Goal: Obtain resource: Obtain resource

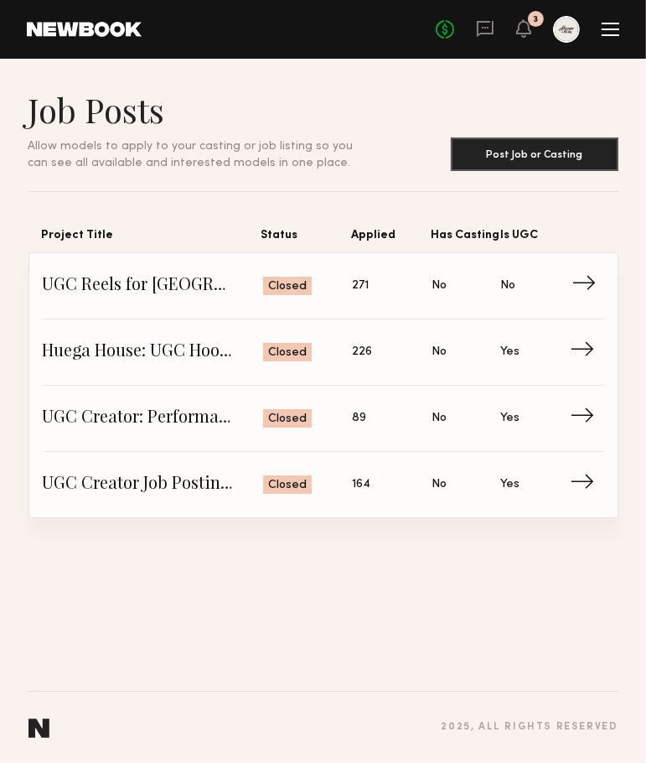
click at [142, 283] on span "UGC Reels for Huega House" at bounding box center [153, 285] width 221 height 25
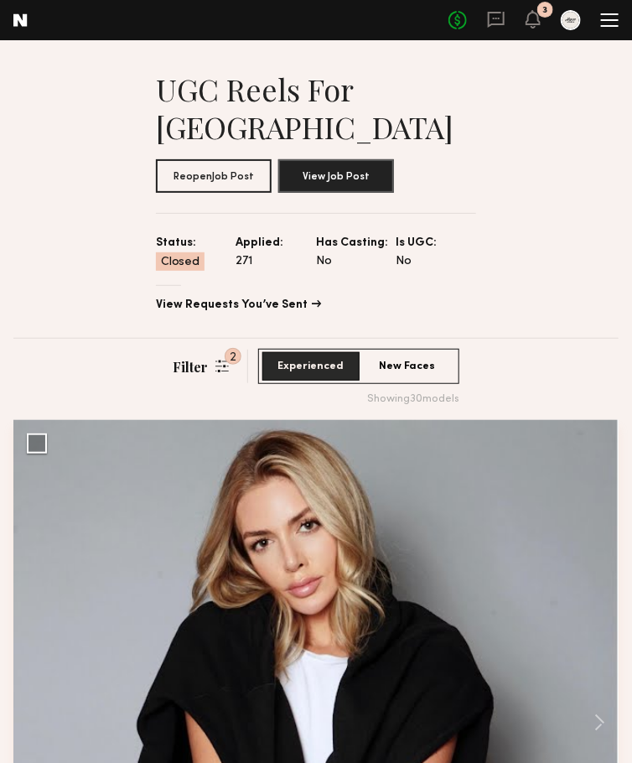
click at [0, 0] on img at bounding box center [0, 0] width 0 height 0
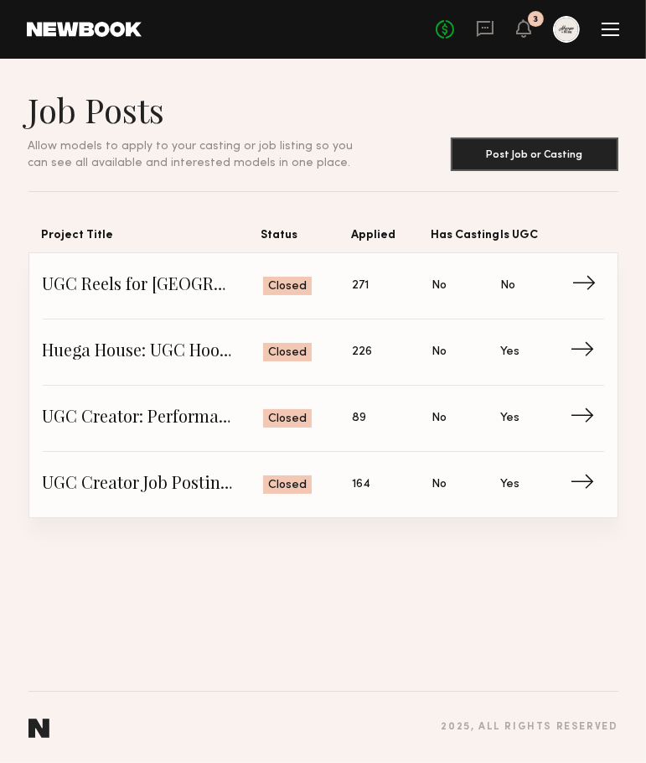
click at [179, 287] on span "UGC Reels for Huega House" at bounding box center [153, 285] width 221 height 25
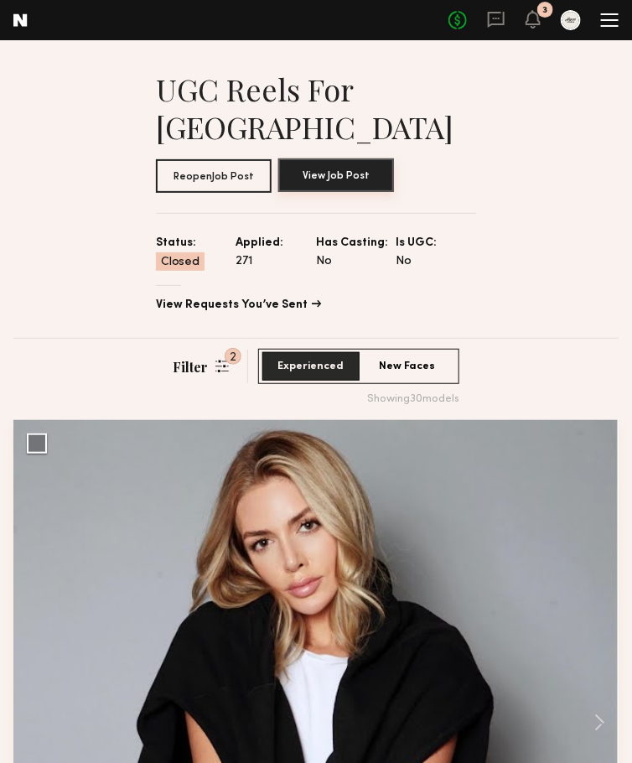
click at [394, 158] on button "View Job Post" at bounding box center [336, 175] width 116 height 34
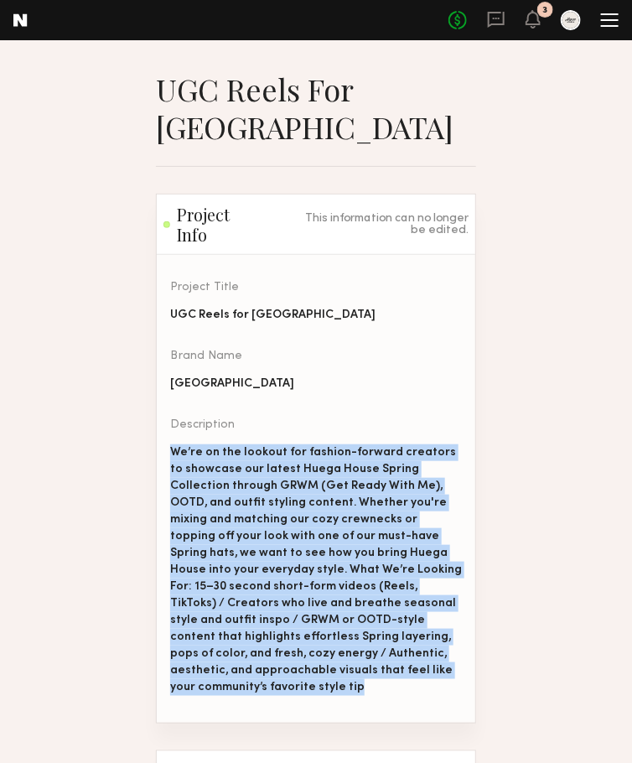
drag, startPoint x: 41, startPoint y: 407, endPoint x: 318, endPoint y: 654, distance: 370.4
click at [318, 654] on section "Project Title UGC Reels for Huega House Brand Name Huega House Description We’r…" at bounding box center [316, 489] width 318 height 468
copy div "We’re on the lookout for fashion-forward creators to showcase our latest Huega …"
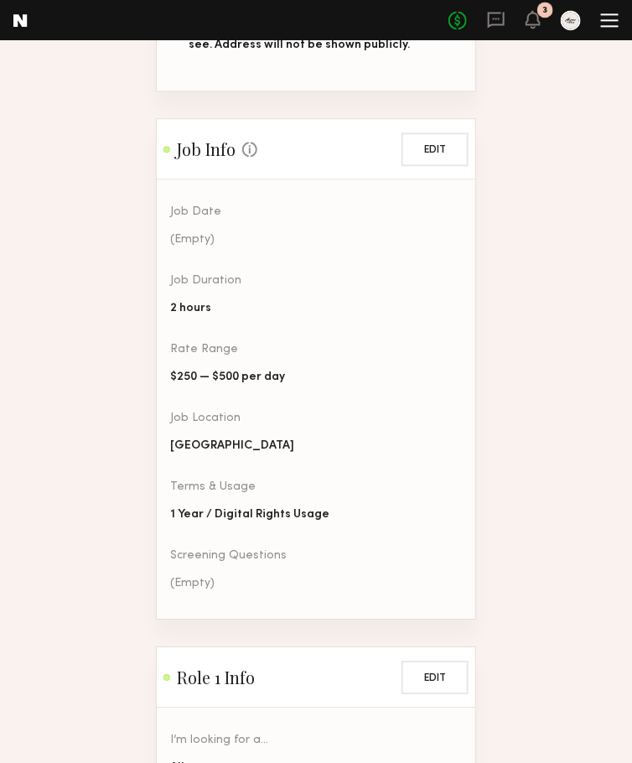
scroll to position [880, 0]
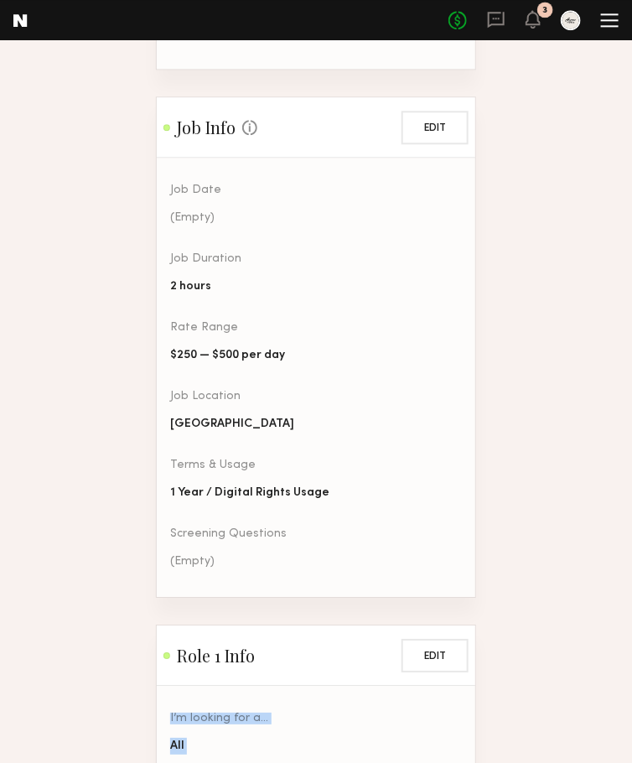
drag, startPoint x: 630, startPoint y: 453, endPoint x: 629, endPoint y: 557, distance: 103.9
click at [629, 557] on section "UGC Reels for Huega House Project Info This information can no longer be edited…" at bounding box center [316, 276] width 632 height 2173
drag, startPoint x: 627, startPoint y: 531, endPoint x: 633, endPoint y: 521, distance: 10.9
click at [627, 529] on section "UGC Reels for Huega House Project Info This information can no longer be edited…" at bounding box center [316, 276] width 632 height 2173
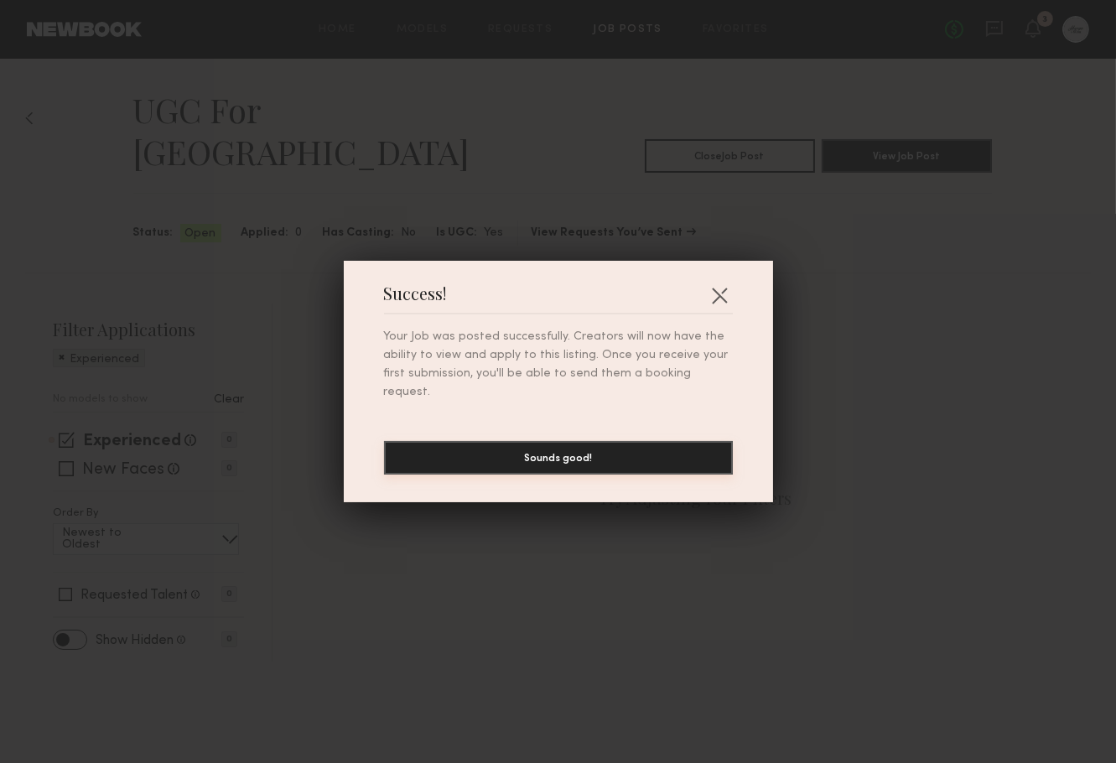
click at [632, 443] on button "Sounds good!" at bounding box center [558, 458] width 349 height 34
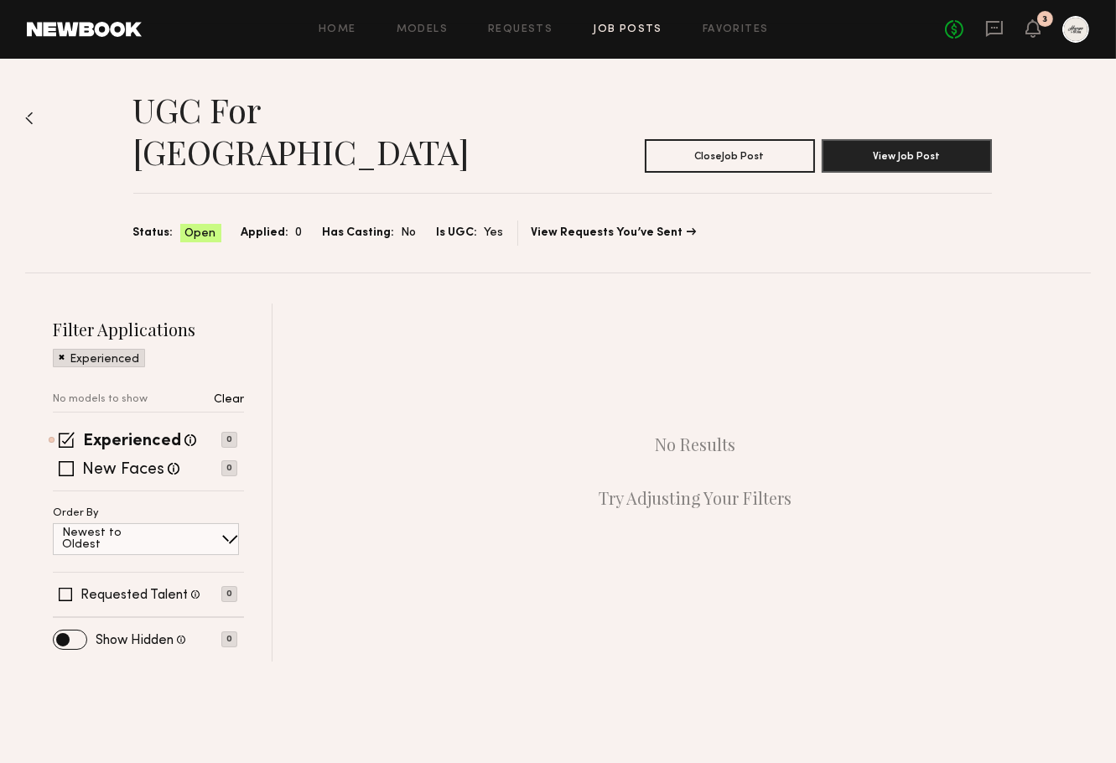
drag, startPoint x: 436, startPoint y: 372, endPoint x: 459, endPoint y: 308, distance: 68.7
click at [435, 370] on div "No Results Try Adjusting Your Filters" at bounding box center [695, 470] width 790 height 335
click at [907, 138] on button "View Job Post" at bounding box center [906, 155] width 170 height 34
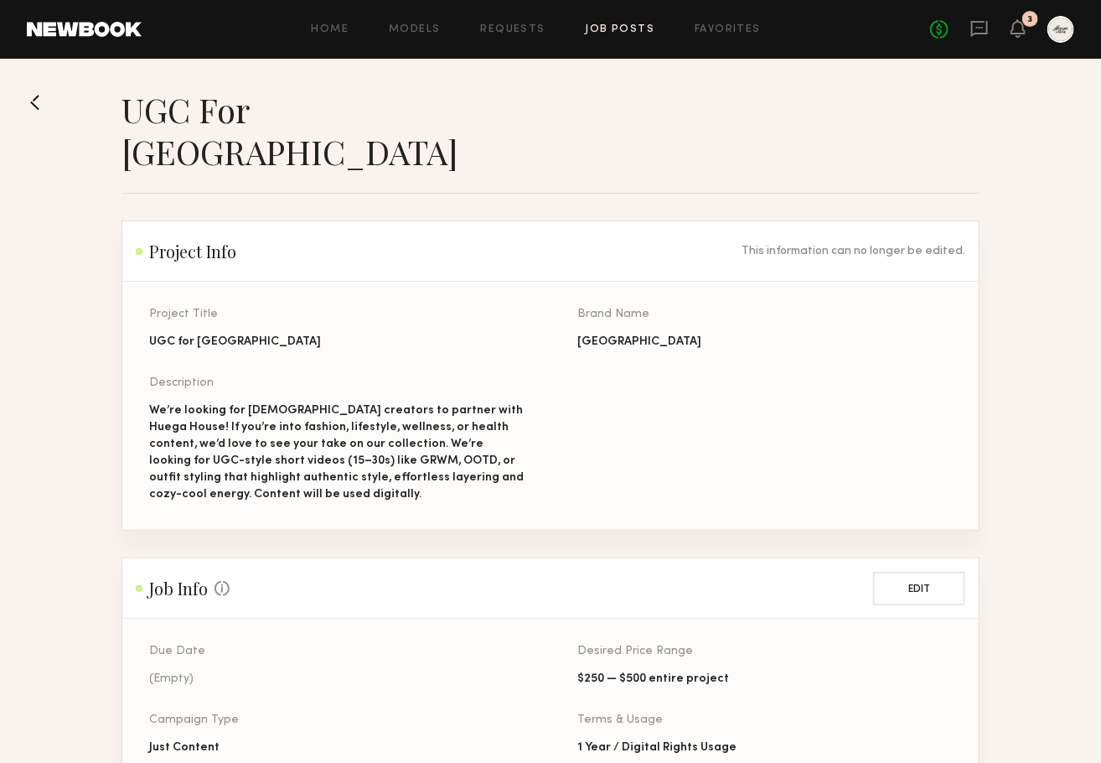
click at [429, 402] on div "We’re looking for [DEMOGRAPHIC_DATA] creators to partner with Huega House! If y…" at bounding box center [336, 452] width 375 height 101
